Goal: Find specific page/section: Find specific page/section

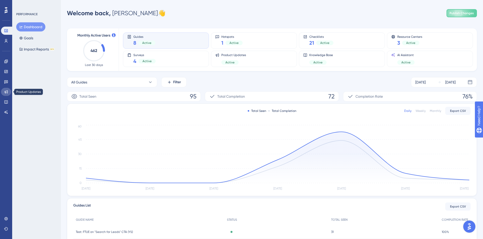
click at [6, 90] on icon at bounding box center [6, 92] width 4 height 4
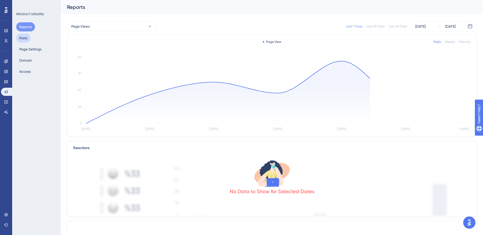
click at [25, 38] on button "Posts" at bounding box center [23, 37] width 14 height 9
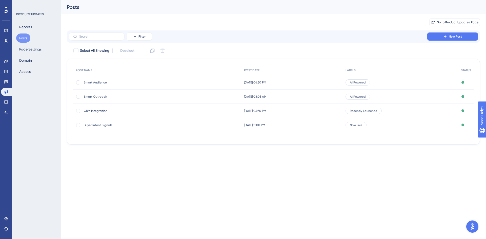
click at [94, 98] on span "Smart Outreach" at bounding box center [124, 96] width 81 height 4
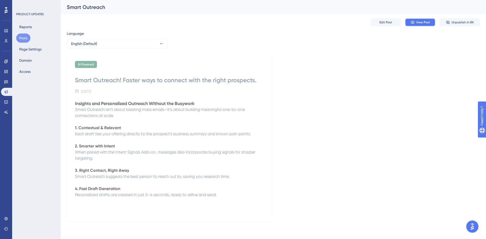
click at [431, 24] on button "View Post" at bounding box center [420, 22] width 30 height 8
